Goal: Transaction & Acquisition: Purchase product/service

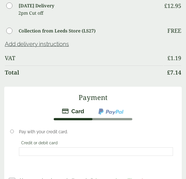
scroll to position [630, 0]
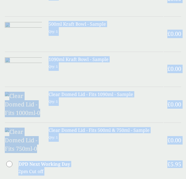
drag, startPoint x: 207, startPoint y: -23, endPoint x: 180, endPoint y: 31, distance: 60.1
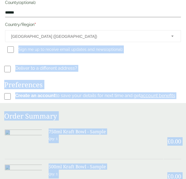
drag, startPoint x: 180, startPoint y: 31, endPoint x: 150, endPoint y: 51, distance: 36.2
click at [150, 51] on p "Sign me up to receive email updates and news (optional)" at bounding box center [92, 50] width 177 height 10
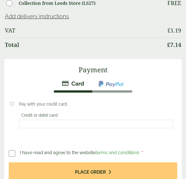
scroll to position [660, 0]
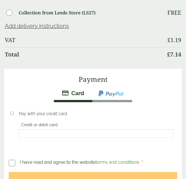
click at [94, 129] on div at bounding box center [96, 133] width 154 height 8
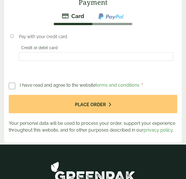
scroll to position [755, 0]
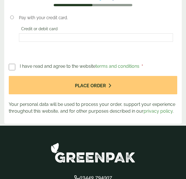
click at [92, 38] on div at bounding box center [96, 37] width 154 height 8
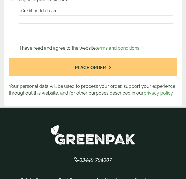
scroll to position [776, 0]
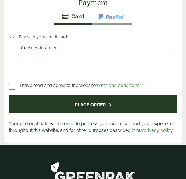
click at [92, 104] on button "Place order" at bounding box center [93, 104] width 168 height 18
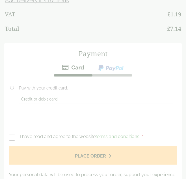
scroll to position [667, 0]
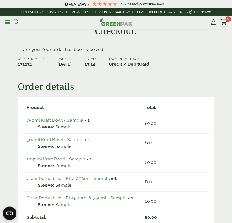
scroll to position [5, 0]
